Goal: Download file/media

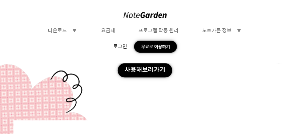
scroll to position [2415, 0]
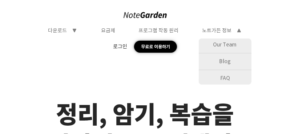
click at [229, 61] on div "Blog" at bounding box center [225, 61] width 53 height 13
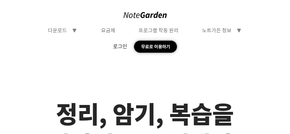
click at [66, 30] on div "다운로드" at bounding box center [57, 30] width 19 height 7
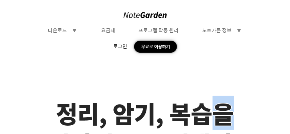
drag, startPoint x: 209, startPoint y: 85, endPoint x: 247, endPoint y: 78, distance: 39.2
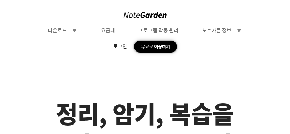
click at [59, 32] on div "다운로드" at bounding box center [57, 30] width 19 height 7
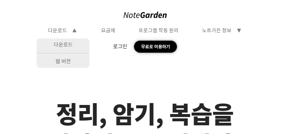
click at [62, 44] on div "다운로드" at bounding box center [63, 45] width 53 height 13
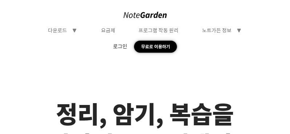
click at [271, 14] on div "다운로드 symbol-triangle-down 요금제 프로그램 작동 원리 노트가든 정보 symbol-triangle-down 로그인 무료로 이…" at bounding box center [145, 31] width 290 height 63
click at [226, 33] on div "노트가든 정보" at bounding box center [216, 30] width 29 height 7
click at [164, 27] on div "프로그램 작동 원리" at bounding box center [159, 30] width 40 height 7
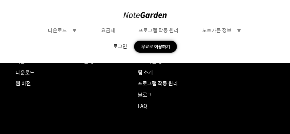
scroll to position [1323, 0]
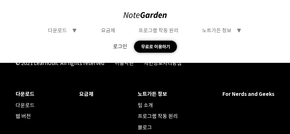
click at [83, 93] on div "요금제" at bounding box center [86, 94] width 14 height 7
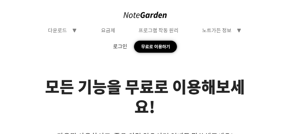
scroll to position [0, 0]
